Goal: Task Accomplishment & Management: Manage account settings

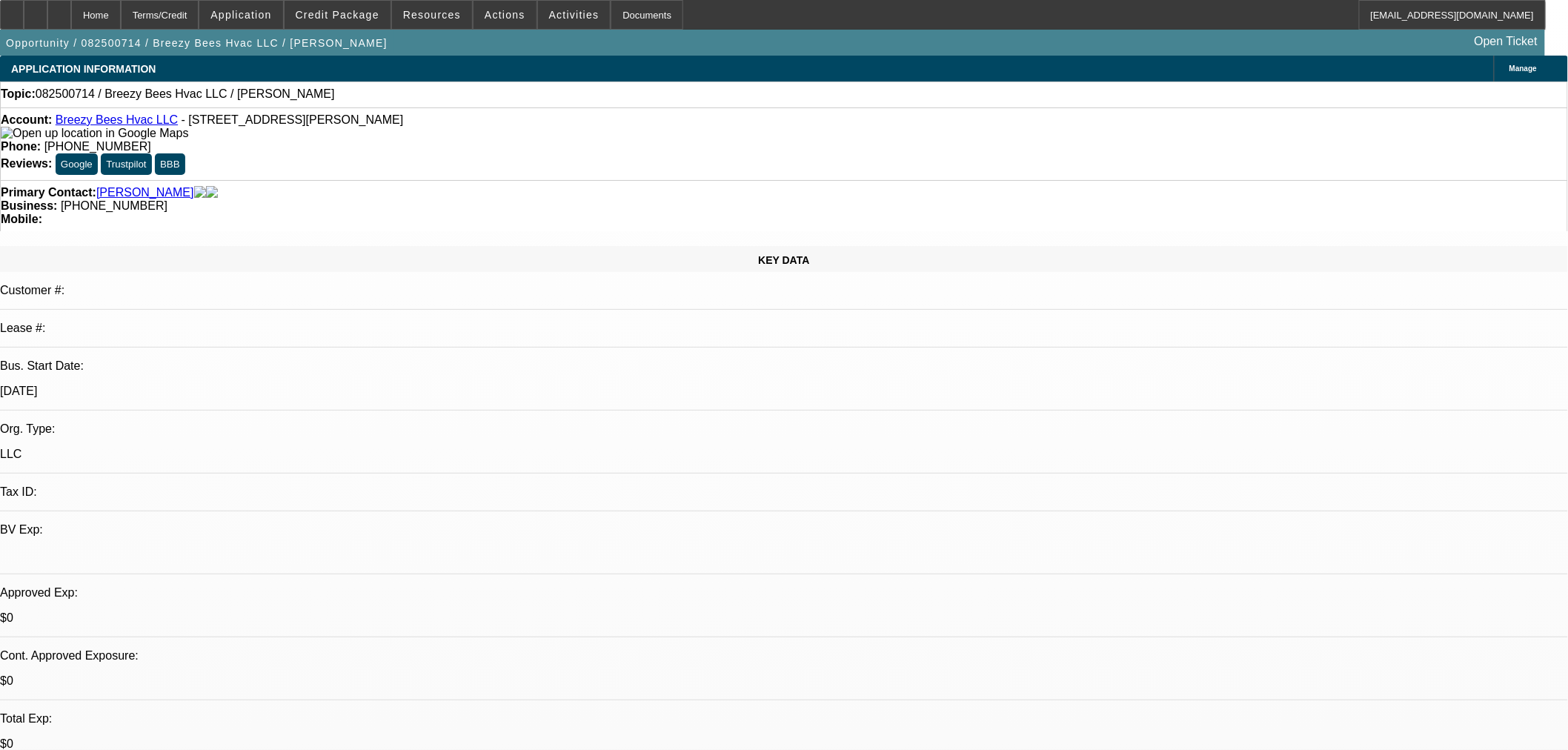
select select "0"
select select "2"
select select "0.1"
select select "4"
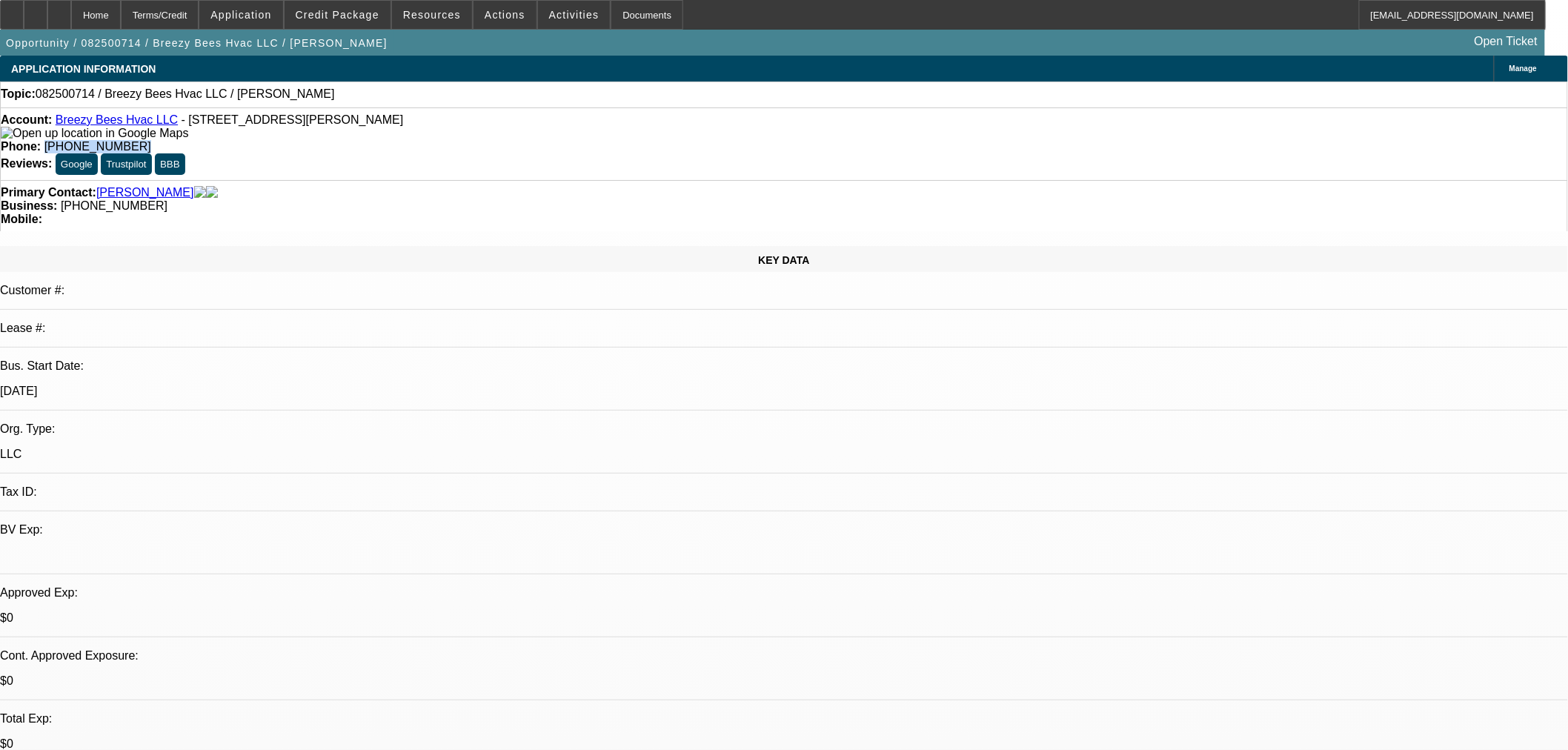
drag, startPoint x: 656, startPoint y: 128, endPoint x: 568, endPoint y: 130, distance: 88.0
click at [568, 130] on div "Account: Breezy Bees Hvac LLC - 218 William Monroe Trl, Stanardsville, VA 22973…" at bounding box center [784, 144] width 1568 height 73
copy span "(434) 987-0149"
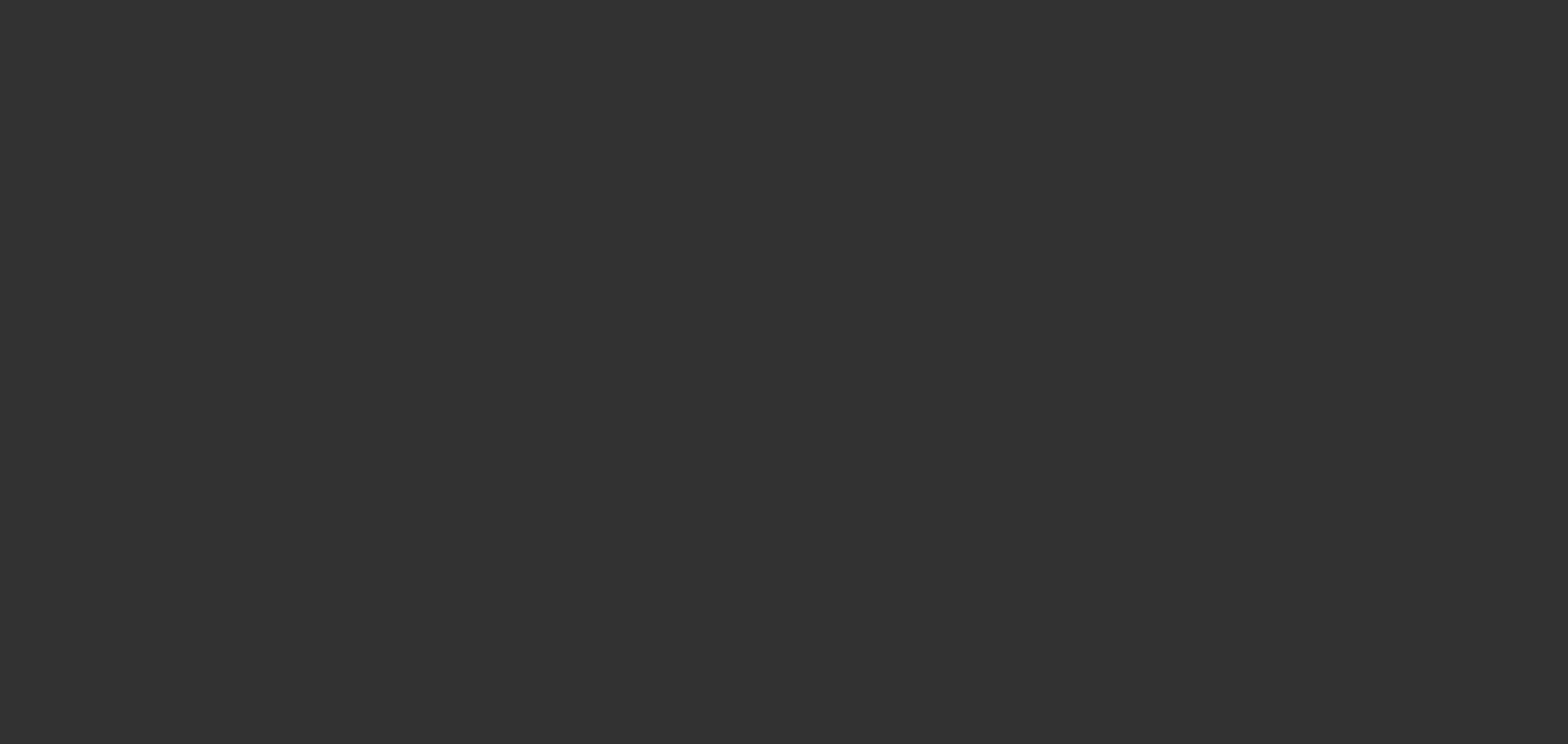
select select "0"
select select "2"
select select "0.1"
select select "4"
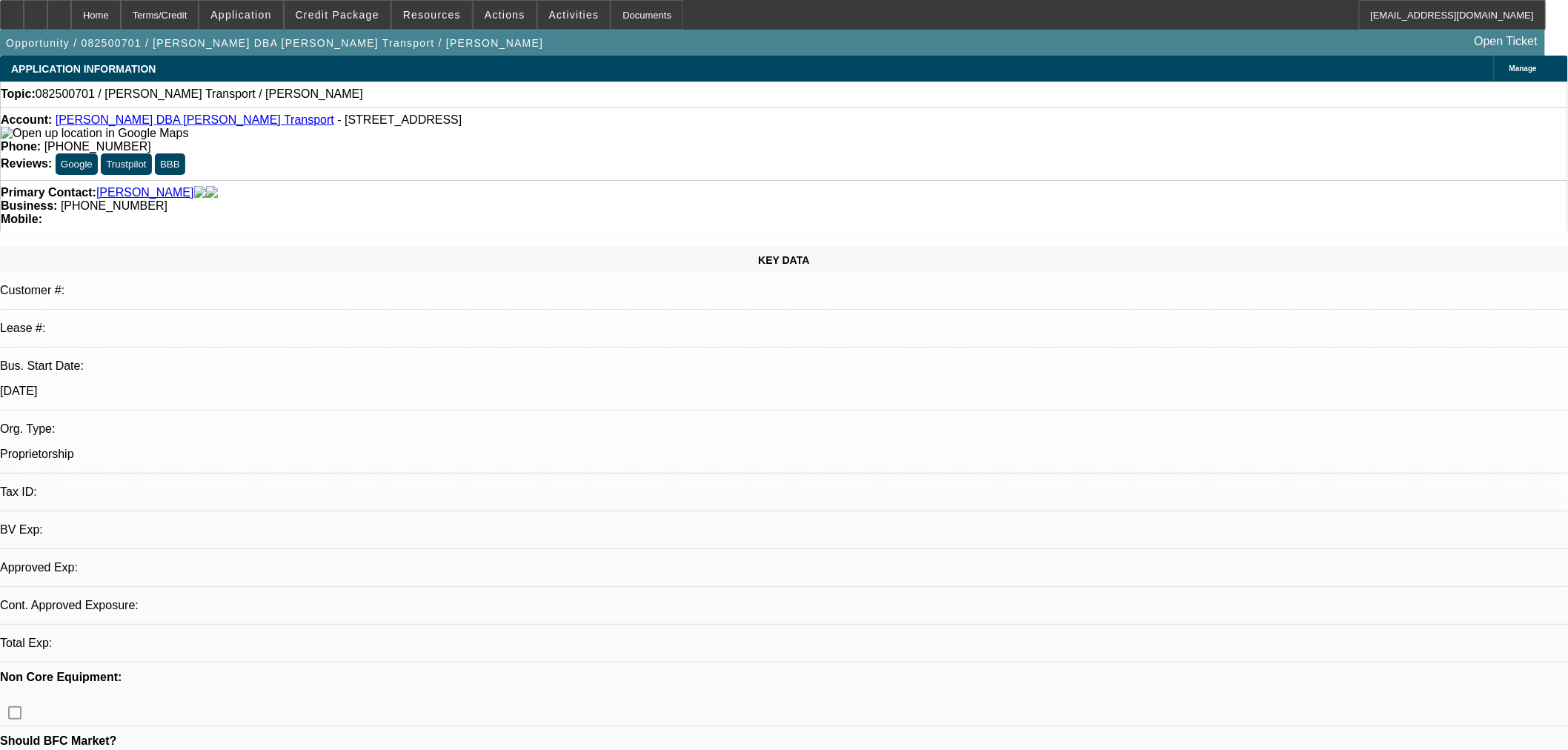
select select "0"
select select "2"
select select "0.1"
select select "4"
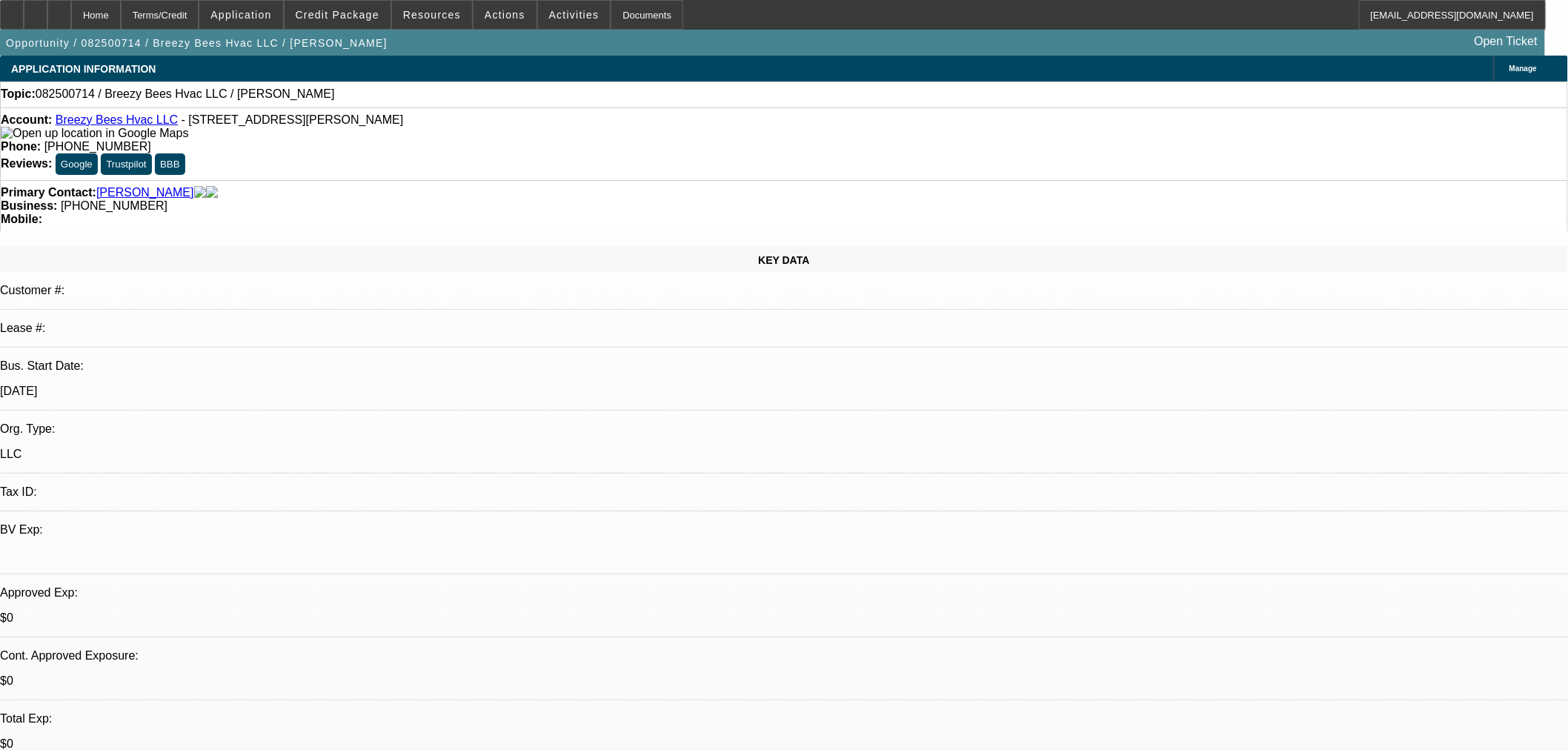
select select "0"
select select "2"
select select "0.1"
select select "4"
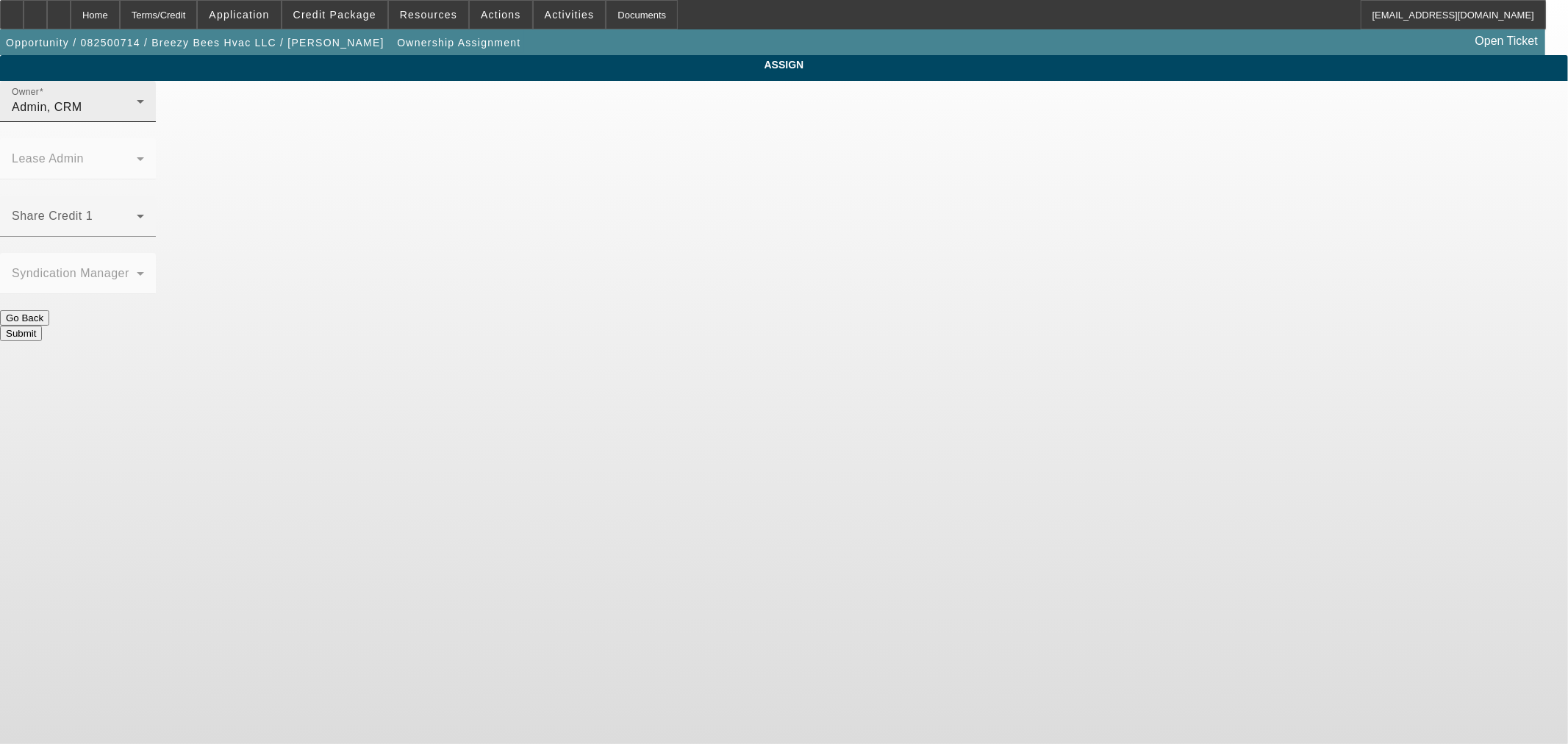
click at [136, 116] on div "Admin, CRM" at bounding box center [75, 107] width 125 height 18
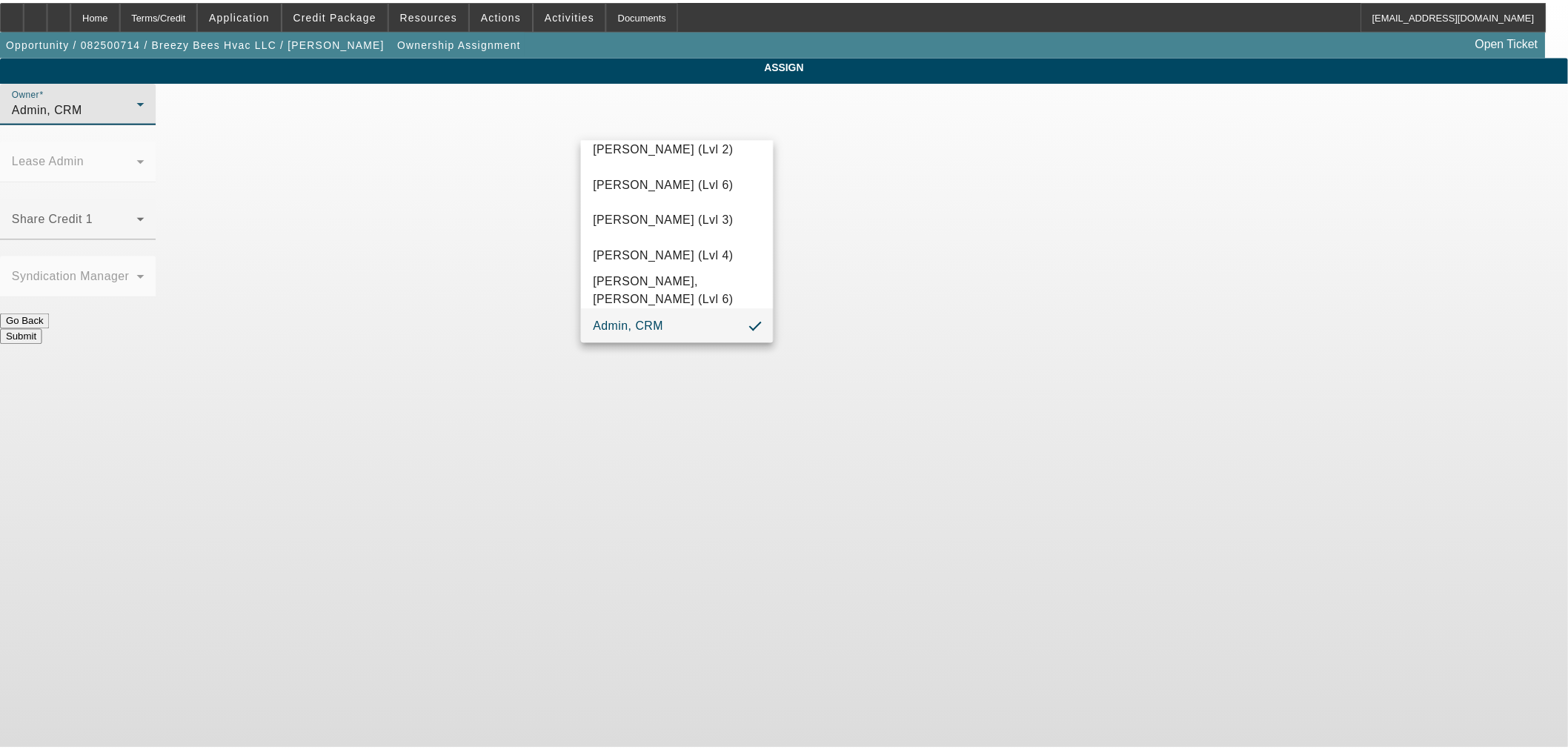
scroll to position [361, 0]
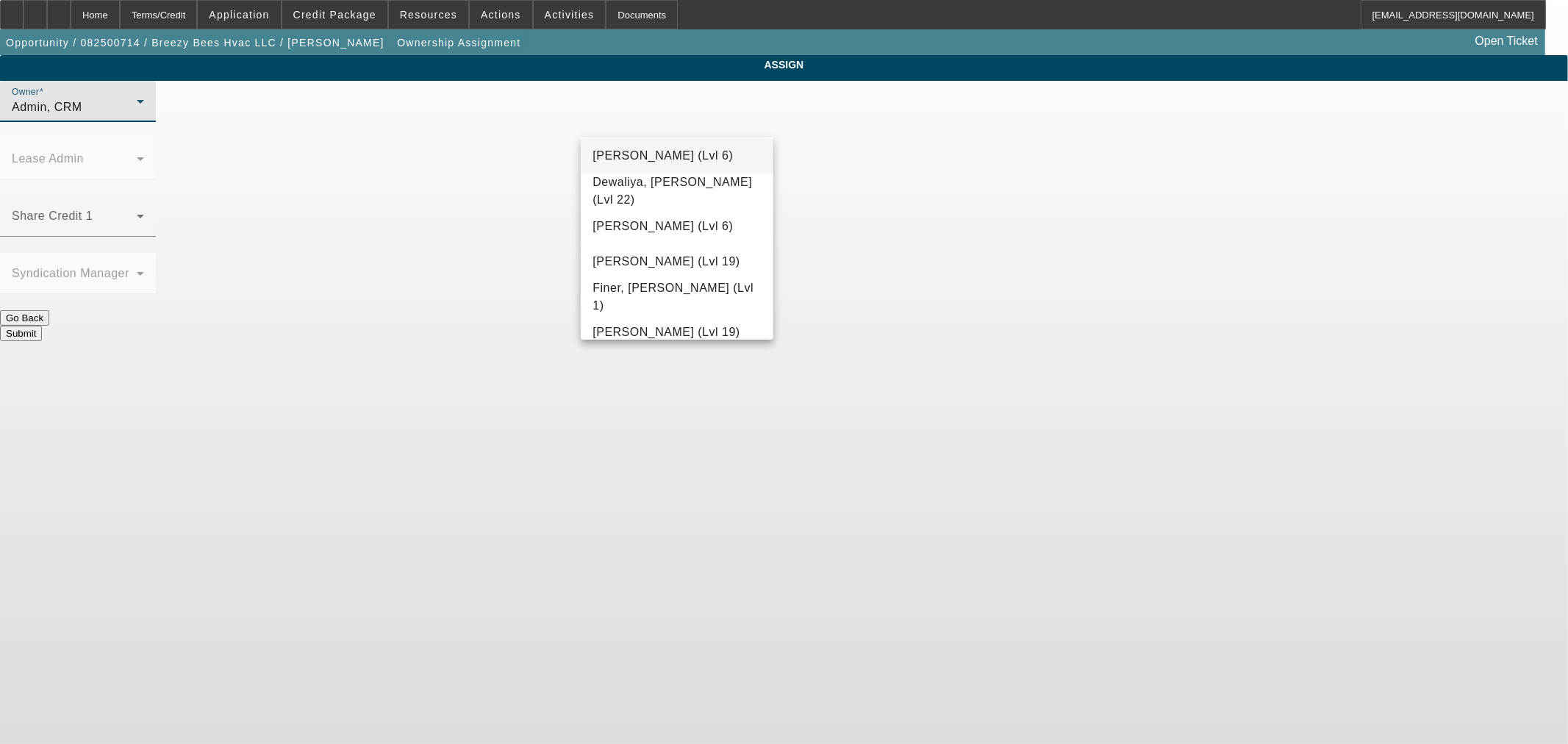
click at [721, 160] on mat-option "D'Aquila, Philip (Lvl 6)" at bounding box center [676, 155] width 192 height 35
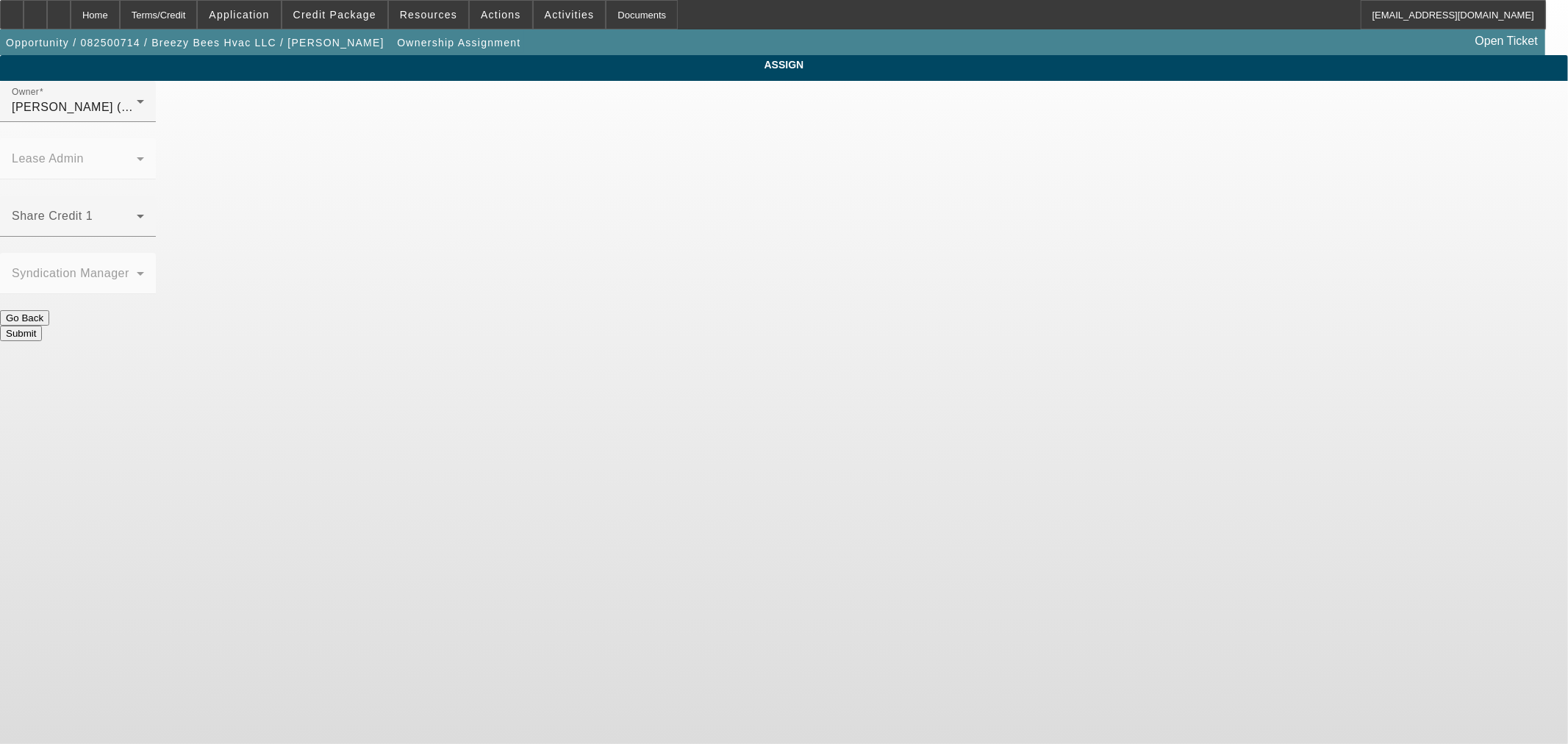
click at [42, 326] on button "Submit" at bounding box center [21, 333] width 42 height 16
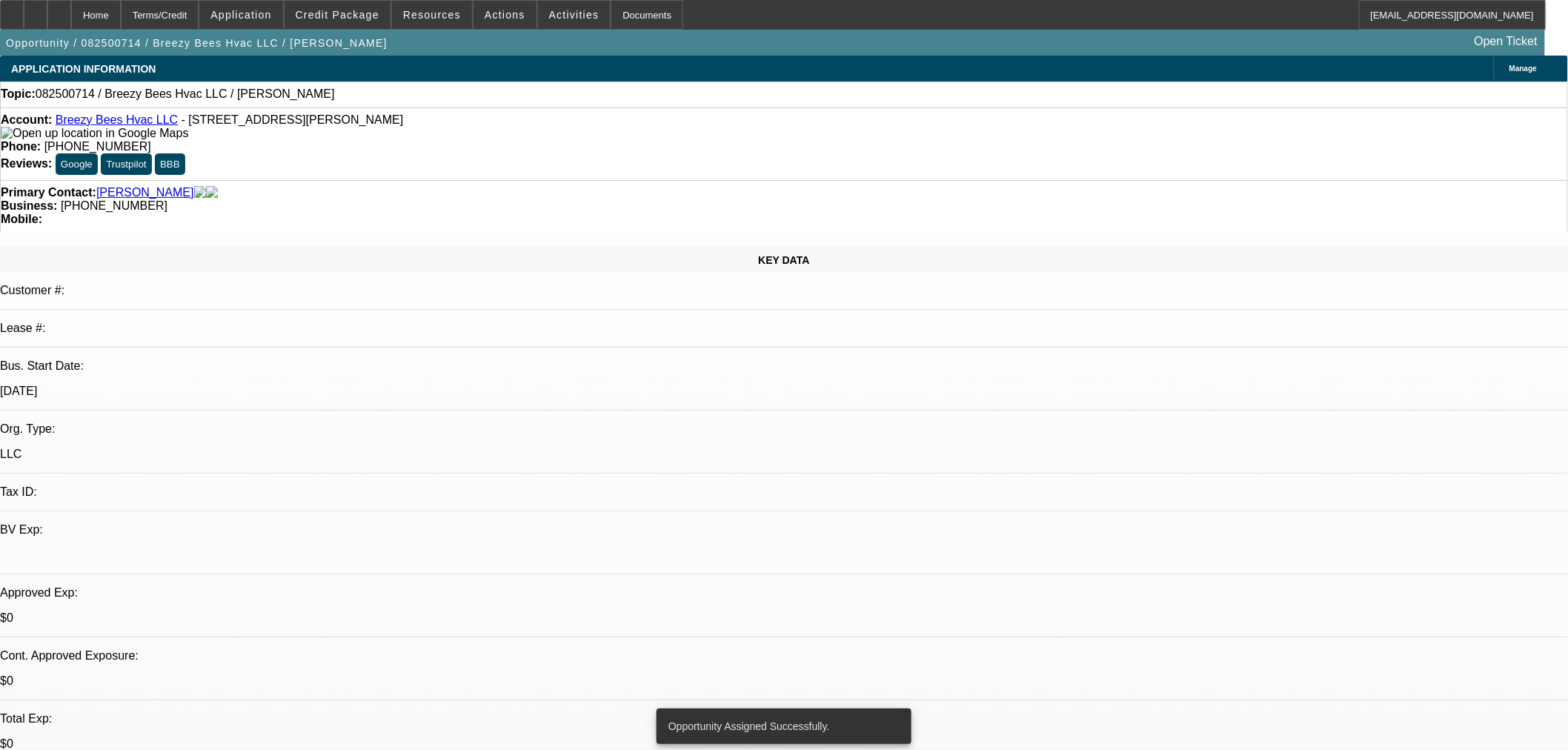
select select "0"
select select "2"
select select "0.1"
select select "4"
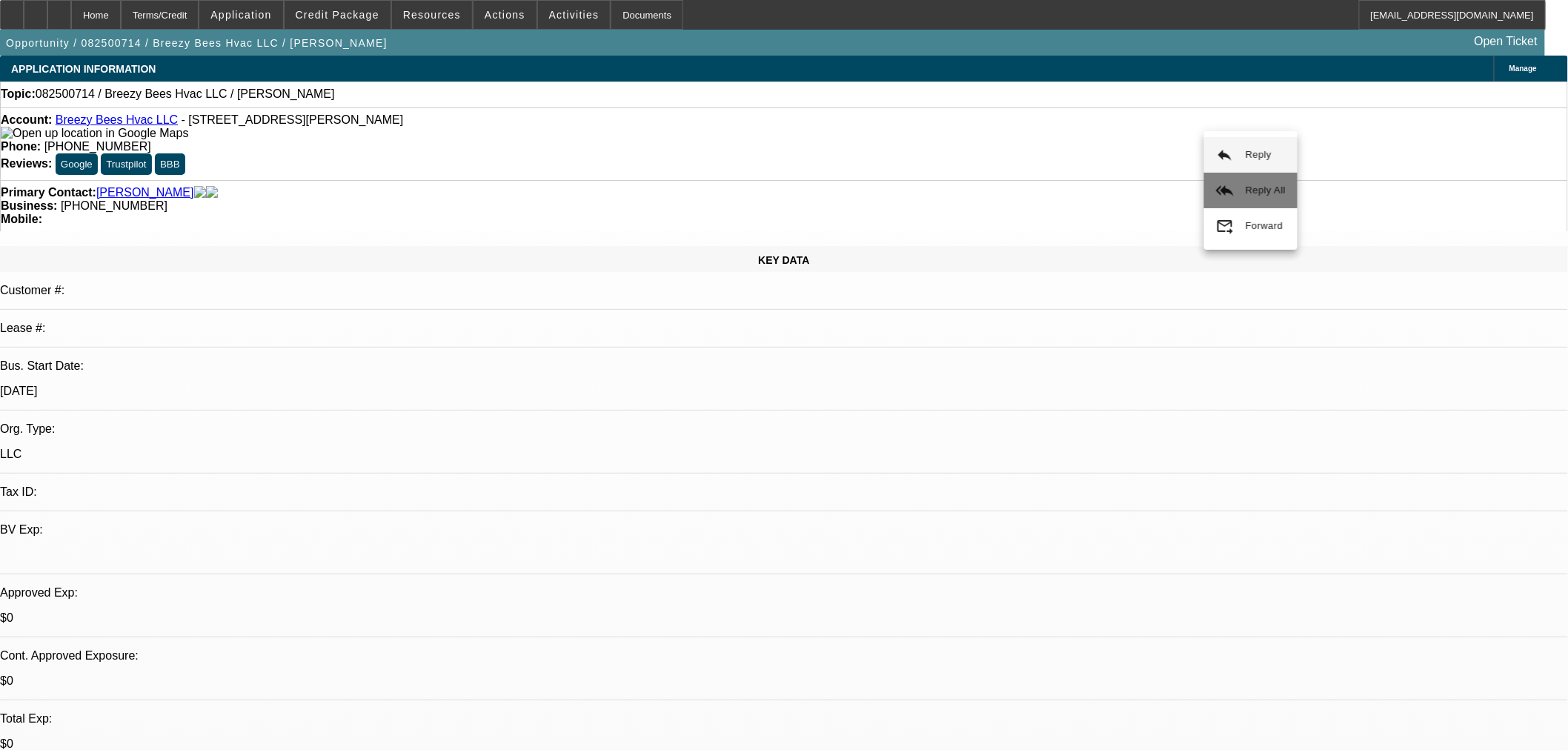
click at [1238, 189] on button "reply_all Reply All" at bounding box center [1251, 190] width 93 height 35
